Goal: Task Accomplishment & Management: Manage account settings

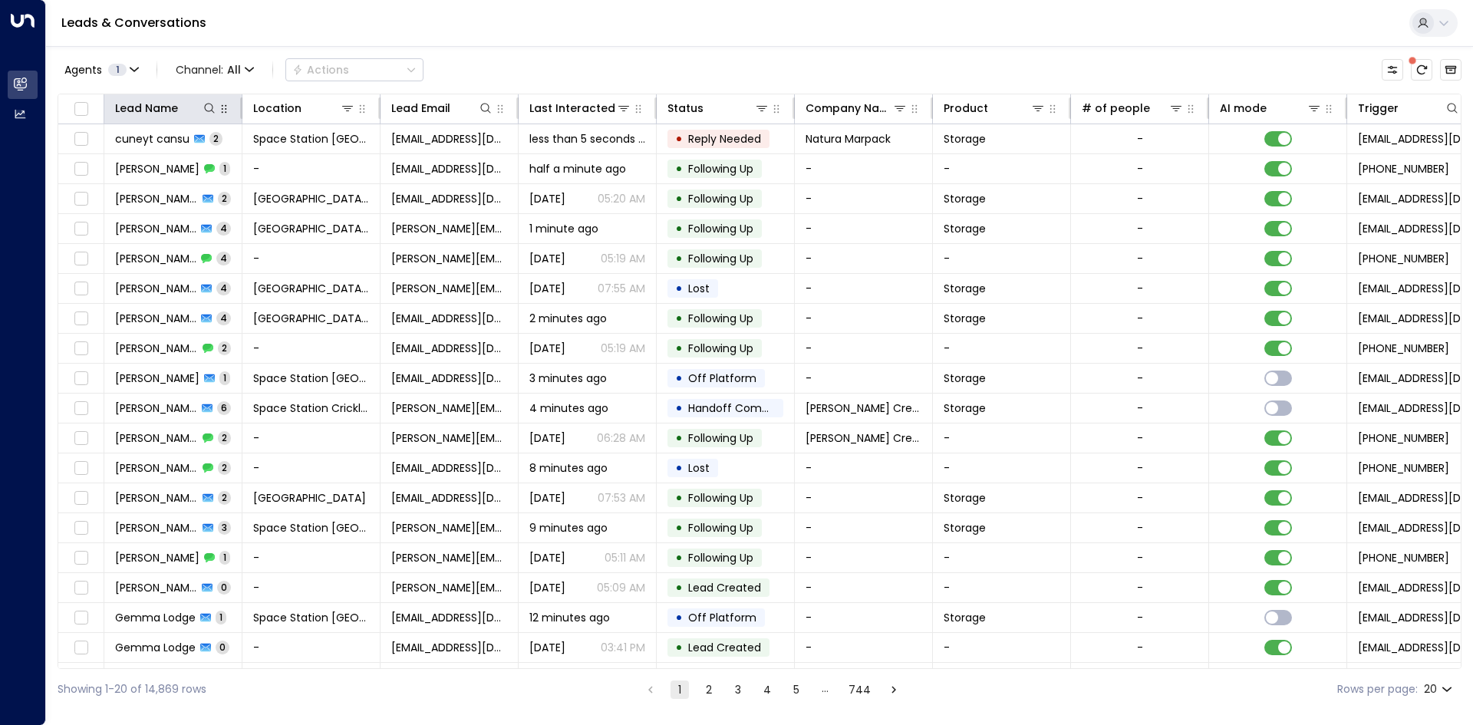
click at [219, 114] on icon "button" at bounding box center [224, 109] width 12 height 12
click at [207, 110] on icon at bounding box center [209, 108] width 12 height 12
drag, startPoint x: 200, startPoint y: 147, endPoint x: 194, endPoint y: 162, distance: 15.8
paste input "**********"
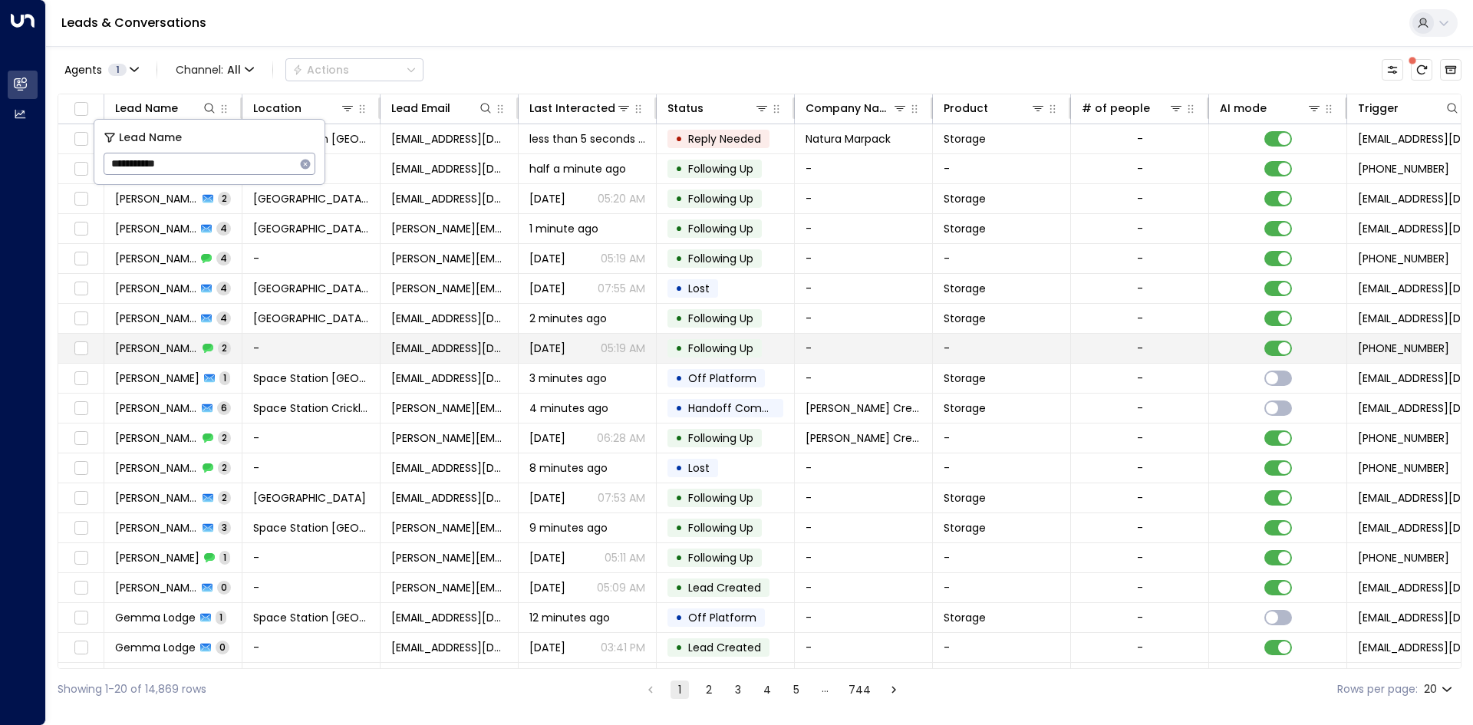
type input "**********"
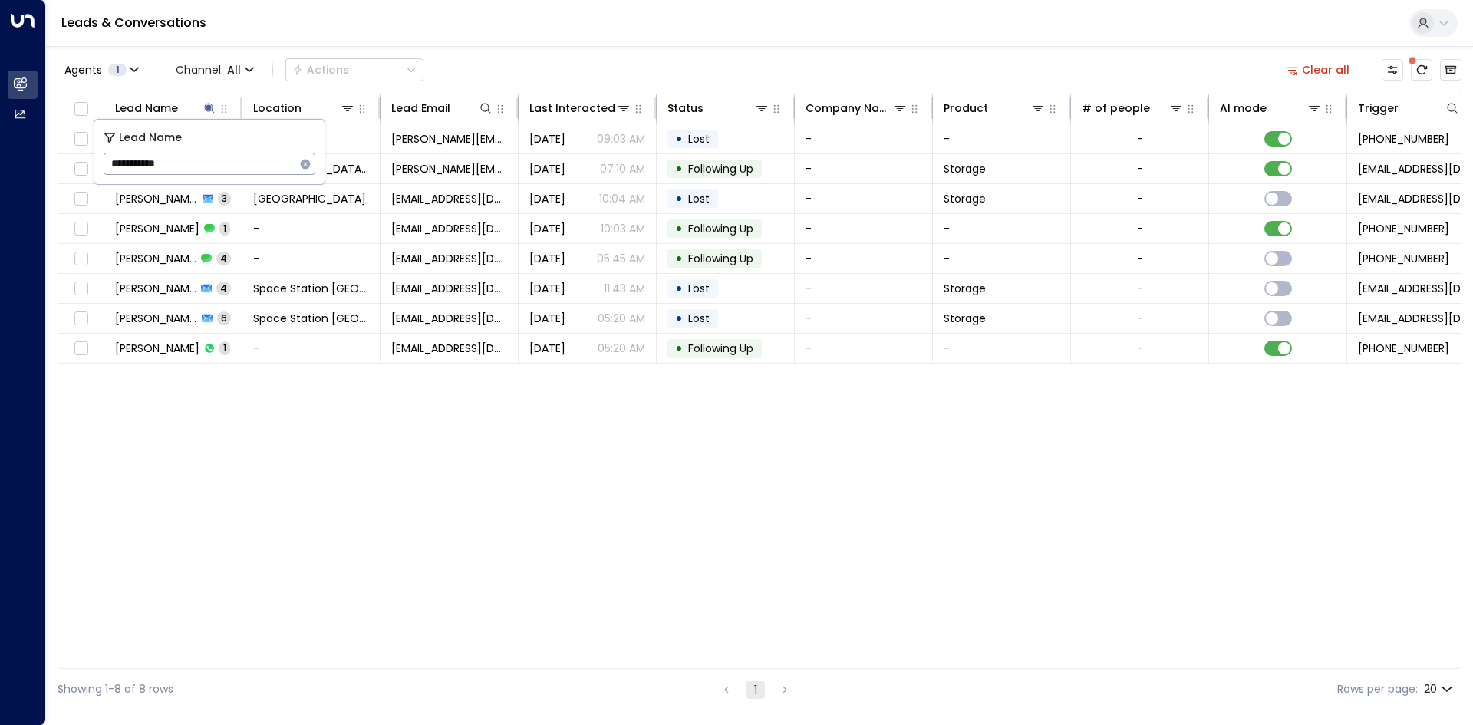
click at [301, 532] on div "Lead Name Location Lead Email Last Interacted Status Company Name Product # of …" at bounding box center [760, 381] width 1404 height 575
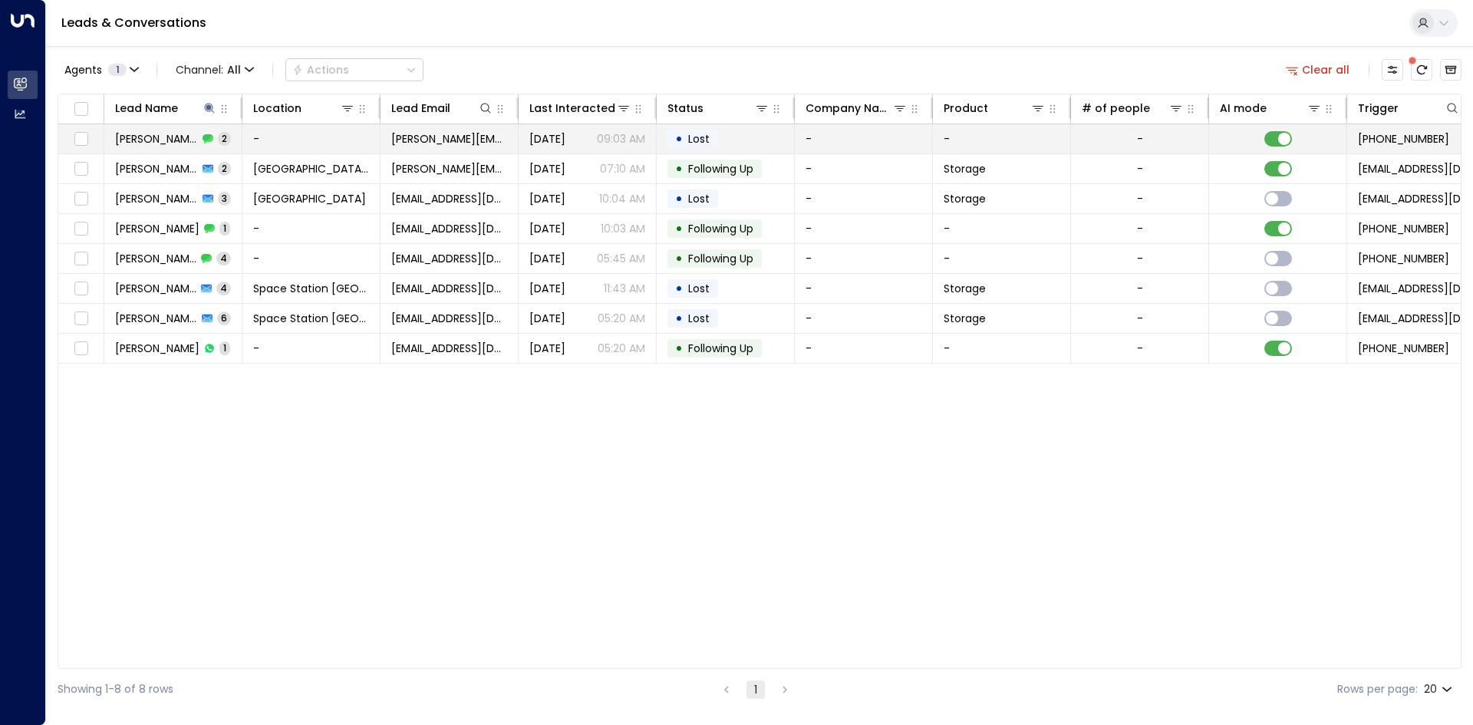
click at [839, 143] on td "-" at bounding box center [864, 138] width 138 height 29
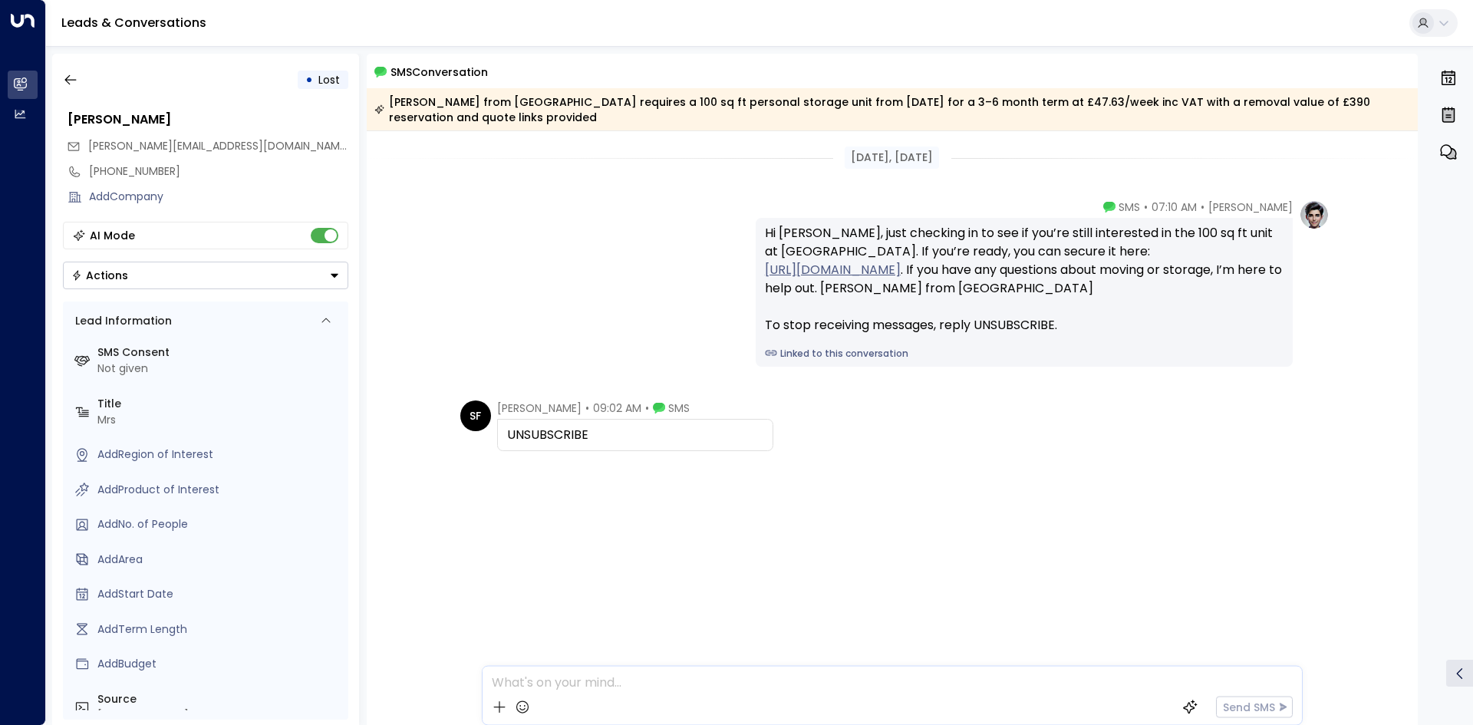
drag, startPoint x: 574, startPoint y: 443, endPoint x: 507, endPoint y: 443, distance: 66.7
click at [507, 443] on div "UNSUBSCRIBE" at bounding box center [635, 435] width 256 height 18
copy div "UNSUBSCRIBE"
click at [66, 83] on icon "button" at bounding box center [70, 79] width 15 height 15
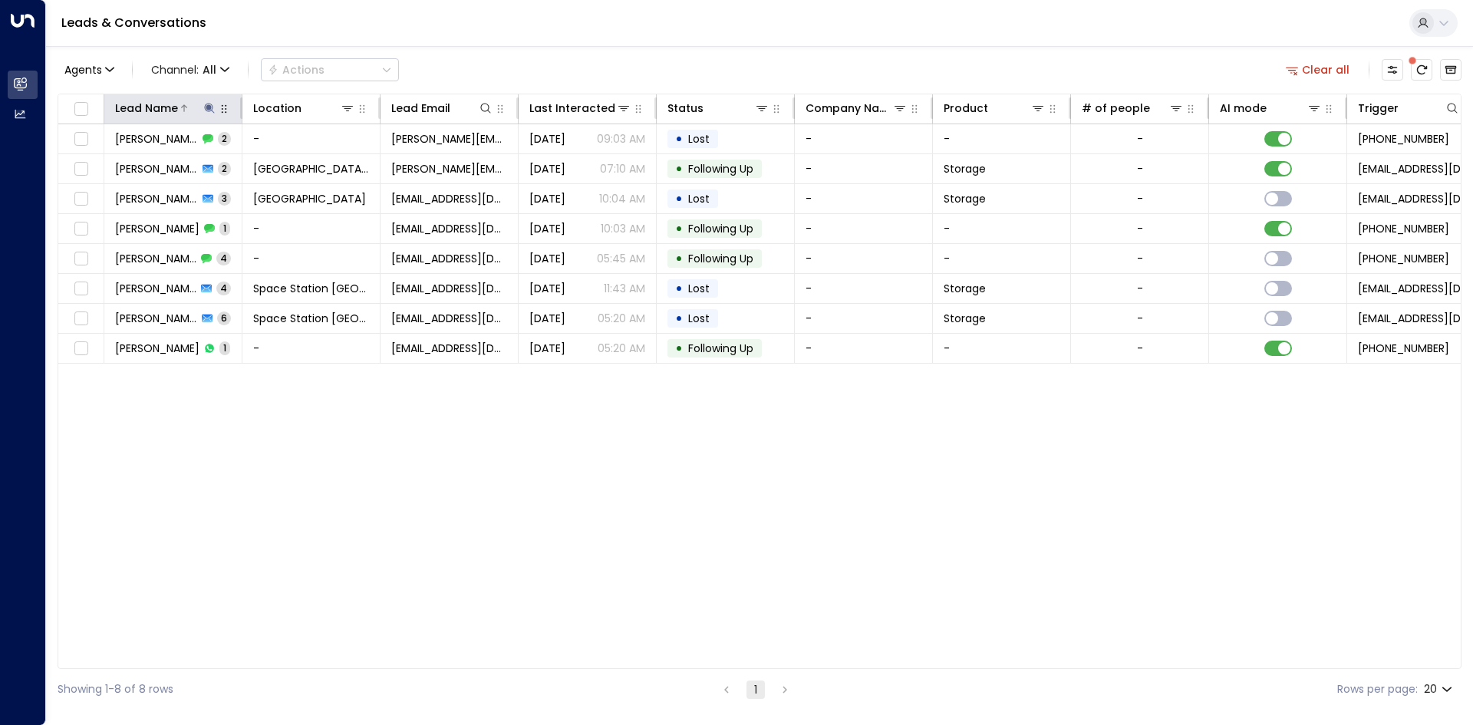
click at [216, 108] on button at bounding box center [209, 108] width 15 height 15
click at [308, 163] on icon "button" at bounding box center [306, 164] width 10 height 10
click at [262, 166] on input "text" at bounding box center [210, 164] width 212 height 28
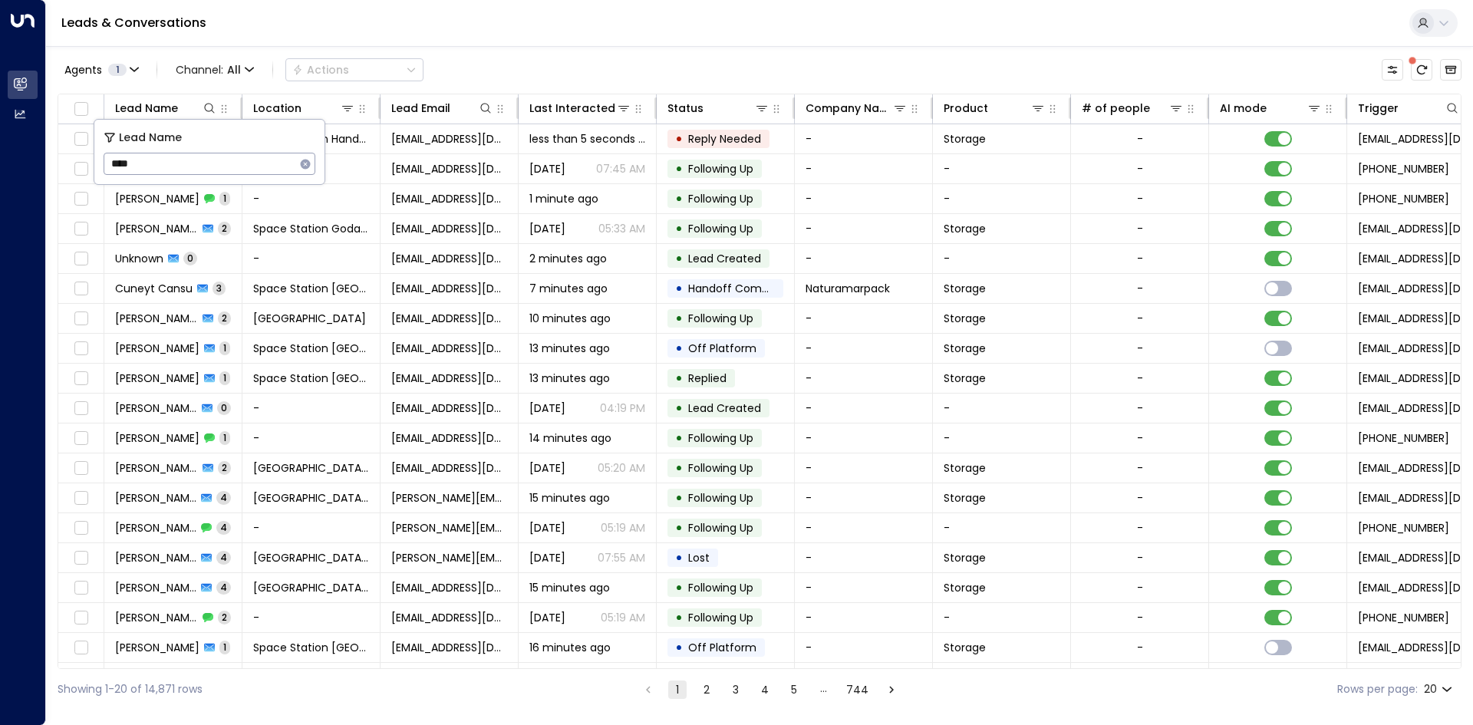
type input "****"
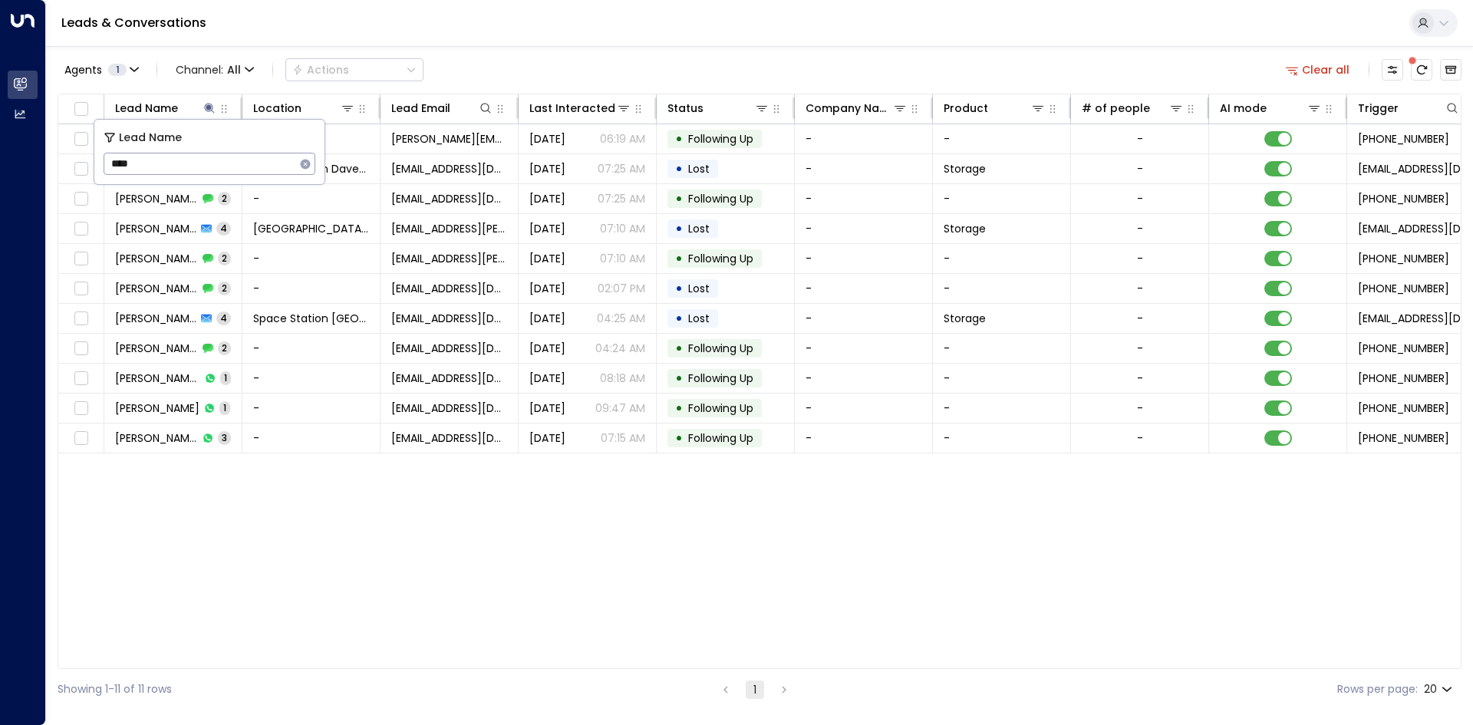
click at [666, 62] on div "Agents 1 Channel: All Actions Clear all" at bounding box center [760, 70] width 1404 height 32
